Goal: Task Accomplishment & Management: Complete application form

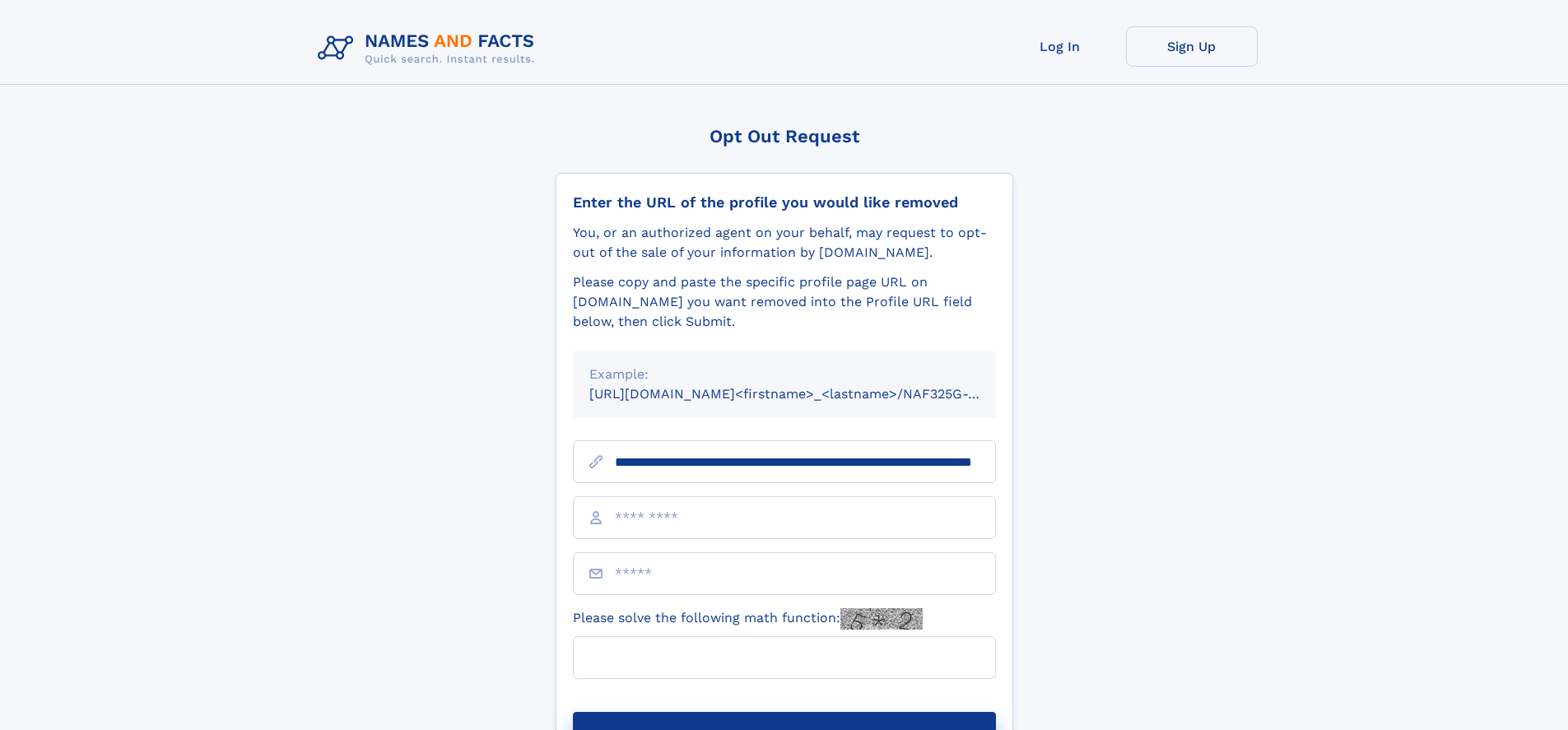
scroll to position [0, 162]
type input "**********"
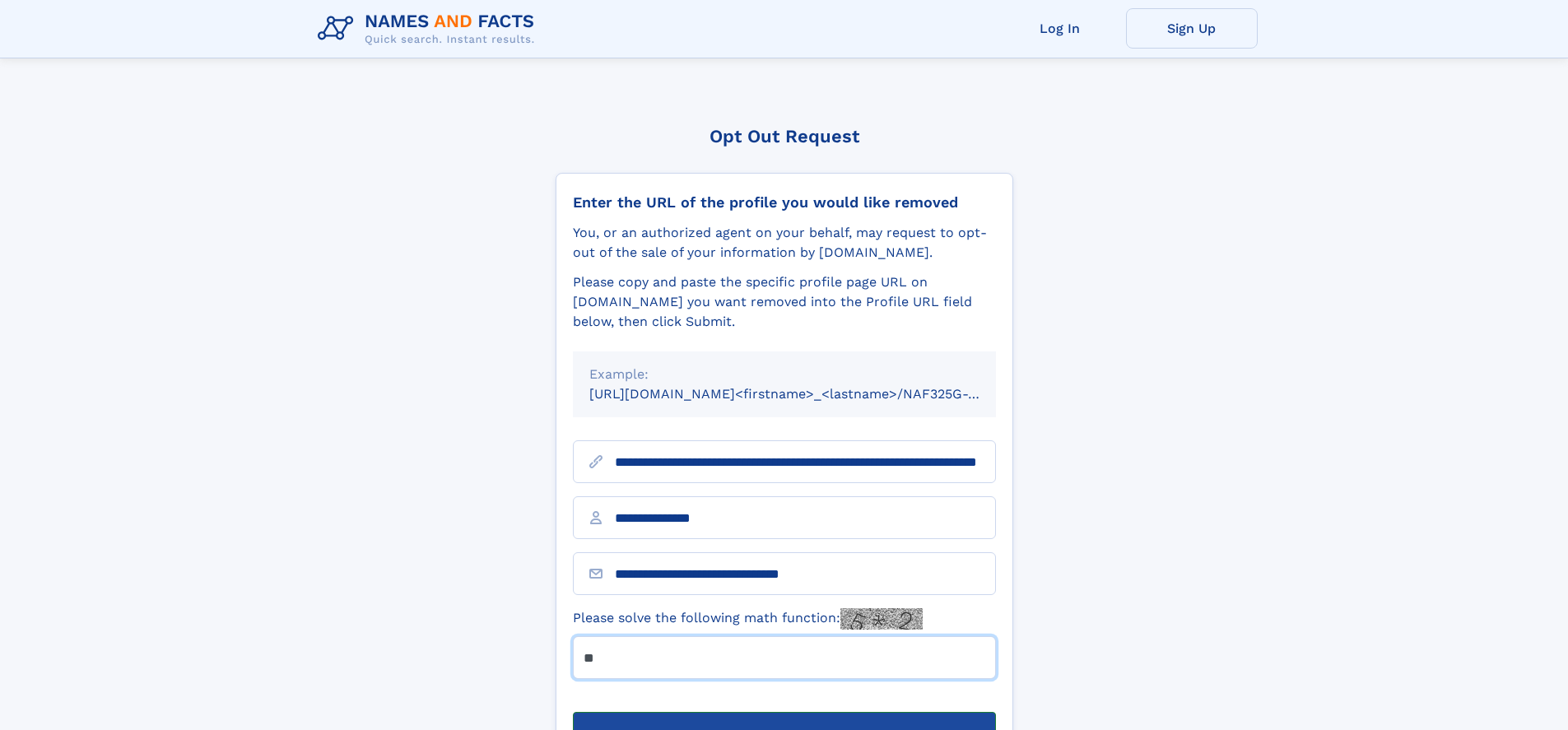
type input "**"
click at [783, 712] on button "Submit Opt Out Request" at bounding box center [784, 738] width 423 height 53
